Goal: Share content: Share content

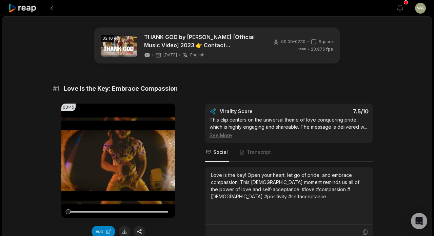
scroll to position [187, 0]
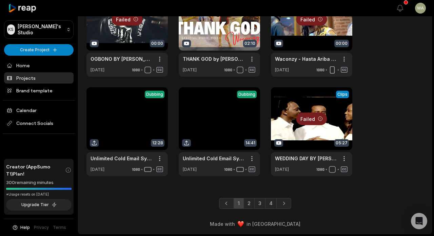
scroll to position [259, 0]
click at [261, 205] on link "3" at bounding box center [260, 203] width 11 height 11
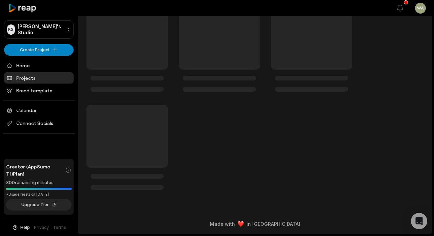
scroll to position [41, 0]
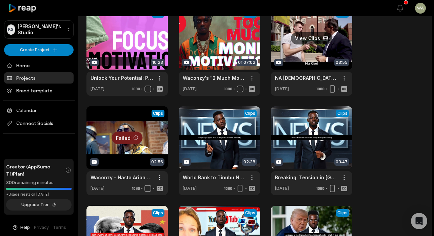
click at [310, 23] on link at bounding box center [311, 51] width 81 height 89
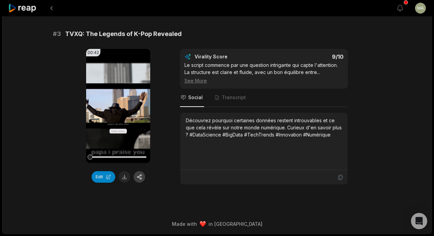
scroll to position [447, 0]
click at [140, 175] on button "button" at bounding box center [140, 177] width 12 height 12
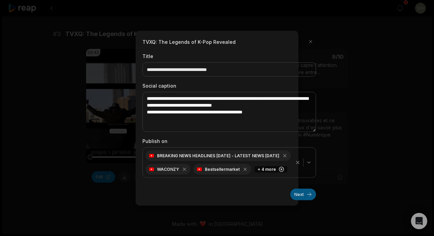
click at [301, 190] on button "Next" at bounding box center [303, 194] width 26 height 12
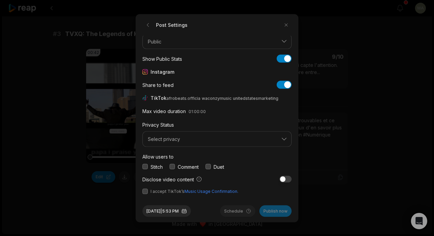
scroll to position [25, 0]
click at [219, 136] on span "Select privacy" at bounding box center [212, 139] width 129 height 6
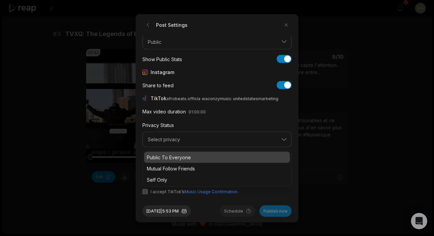
click at [217, 157] on p "Public To Everyone" at bounding box center [217, 156] width 140 height 7
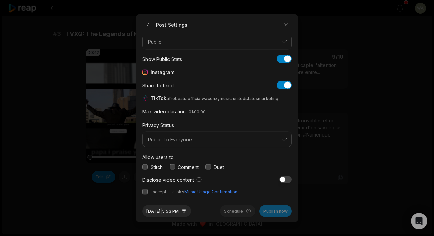
click at [147, 192] on button "button" at bounding box center [145, 191] width 5 height 5
click at [274, 212] on button "Publish now" at bounding box center [276, 211] width 32 height 12
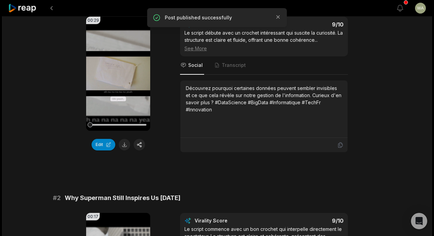
scroll to position [93, 0]
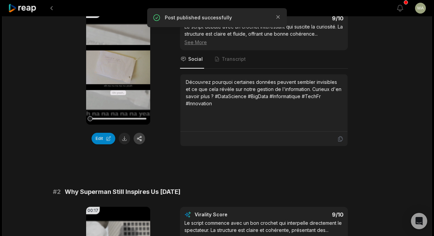
click at [144, 140] on button "button" at bounding box center [140, 139] width 12 height 12
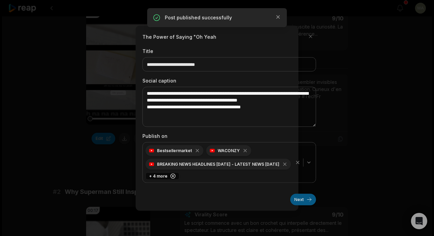
click at [308, 196] on button "Next" at bounding box center [303, 199] width 26 height 12
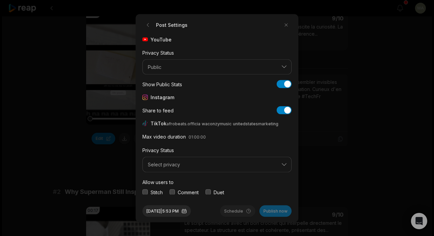
click at [256, 164] on span "Select privacy" at bounding box center [212, 165] width 129 height 6
click at [242, 175] on div "Public To Everyone Mutual Follow Friends Self Only" at bounding box center [217, 193] width 149 height 37
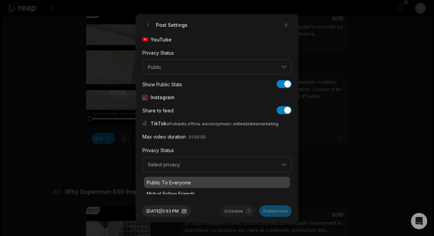
click at [241, 179] on p "Public To Everyone" at bounding box center [217, 182] width 140 height 7
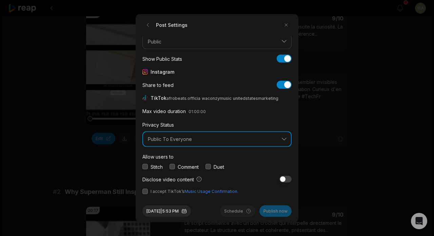
scroll to position [25, 0]
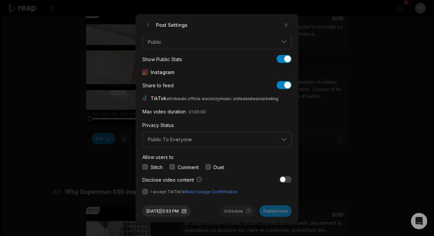
click at [162, 192] on span "I accept TikTok’s Music Usage Confirmation." at bounding box center [195, 191] width 88 height 6
click at [143, 191] on button "button" at bounding box center [145, 191] width 5 height 5
click at [273, 211] on button "Publish now" at bounding box center [276, 211] width 32 height 12
